Goal: Information Seeking & Learning: Compare options

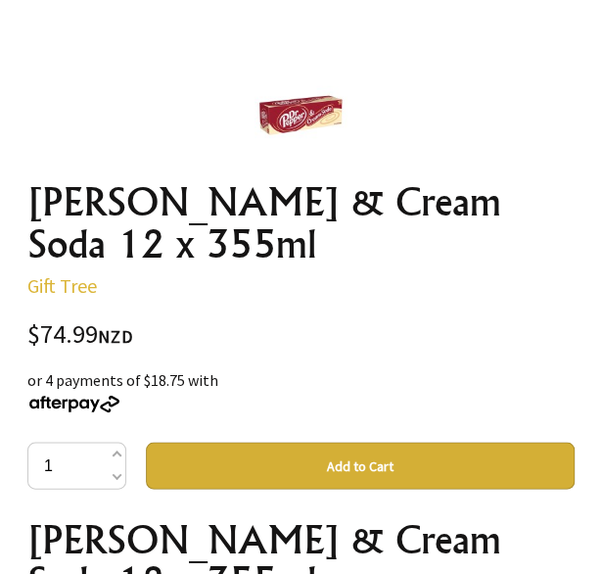
scroll to position [655, 0]
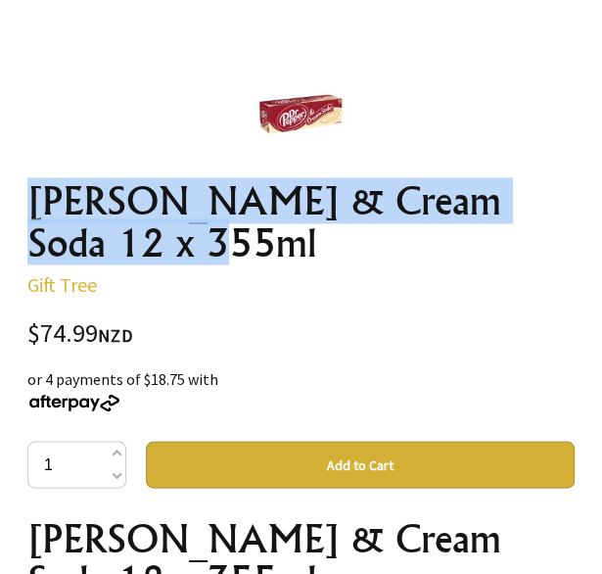
drag, startPoint x: 24, startPoint y: 199, endPoint x: 248, endPoint y: 258, distance: 231.0
copy h1 "Dr Pepper & Cream Soda 12 x 355ml"
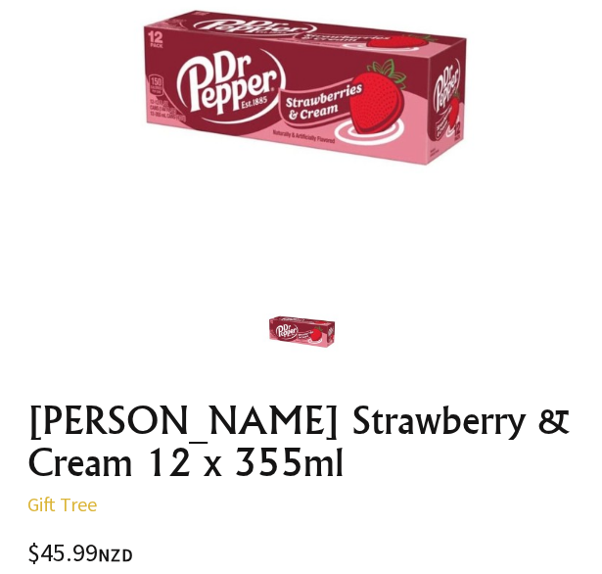
scroll to position [187, 0]
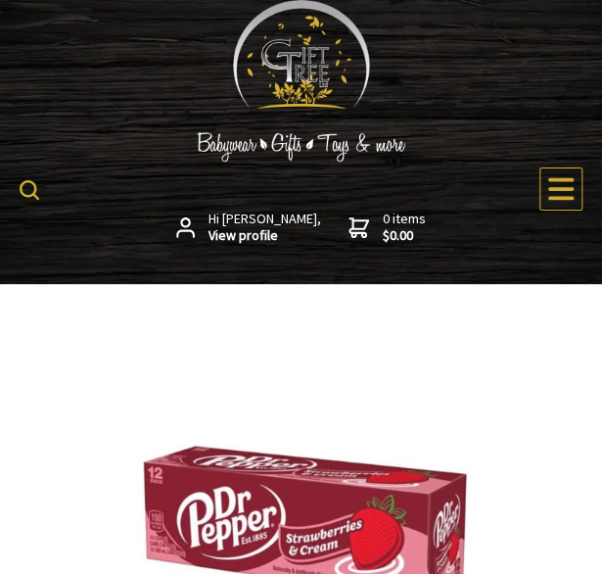
drag, startPoint x: 200, startPoint y: 286, endPoint x: 184, endPoint y: 375, distance: 90.4
